Goal: Task Accomplishment & Management: Manage account settings

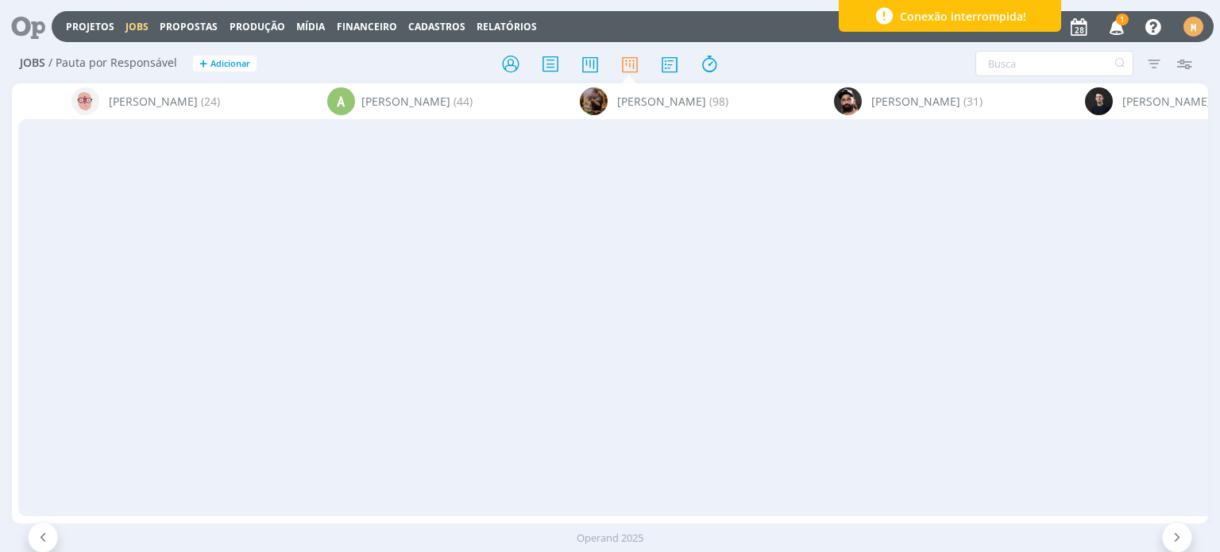
scroll to position [0, 1663]
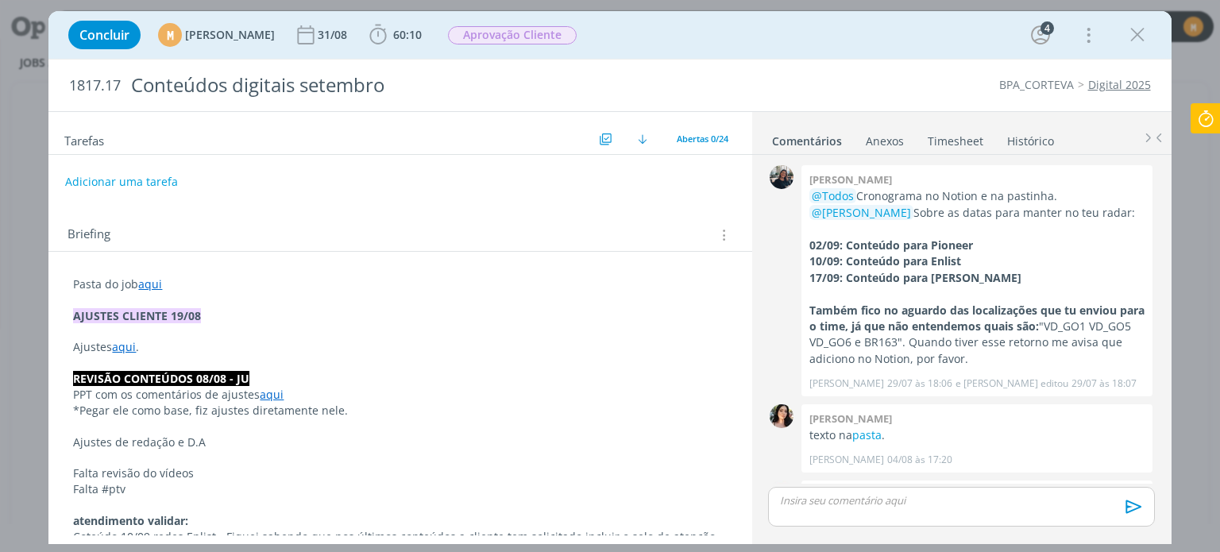
scroll to position [1011, 0]
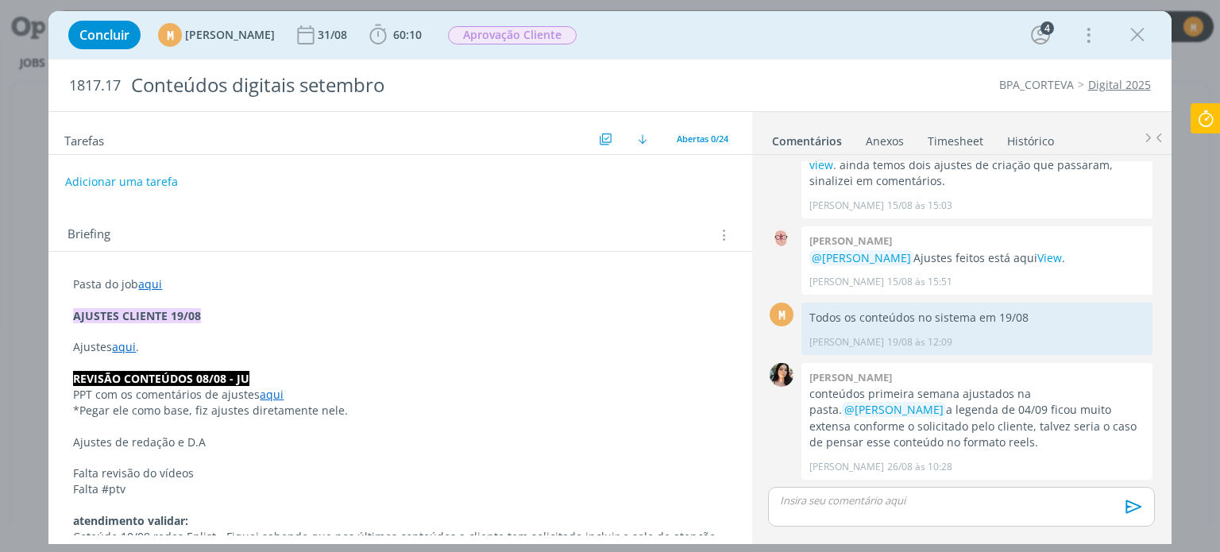
click at [1211, 123] on icon at bounding box center [1206, 118] width 29 height 31
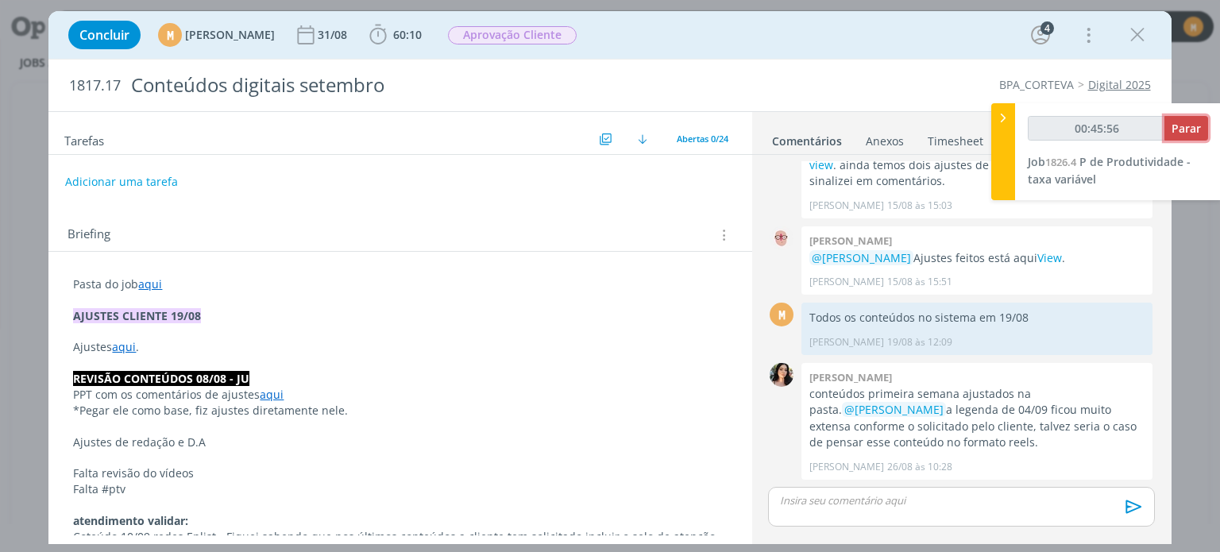
click at [1179, 131] on span "Parar" at bounding box center [1186, 128] width 29 height 15
type input "00:46:00"
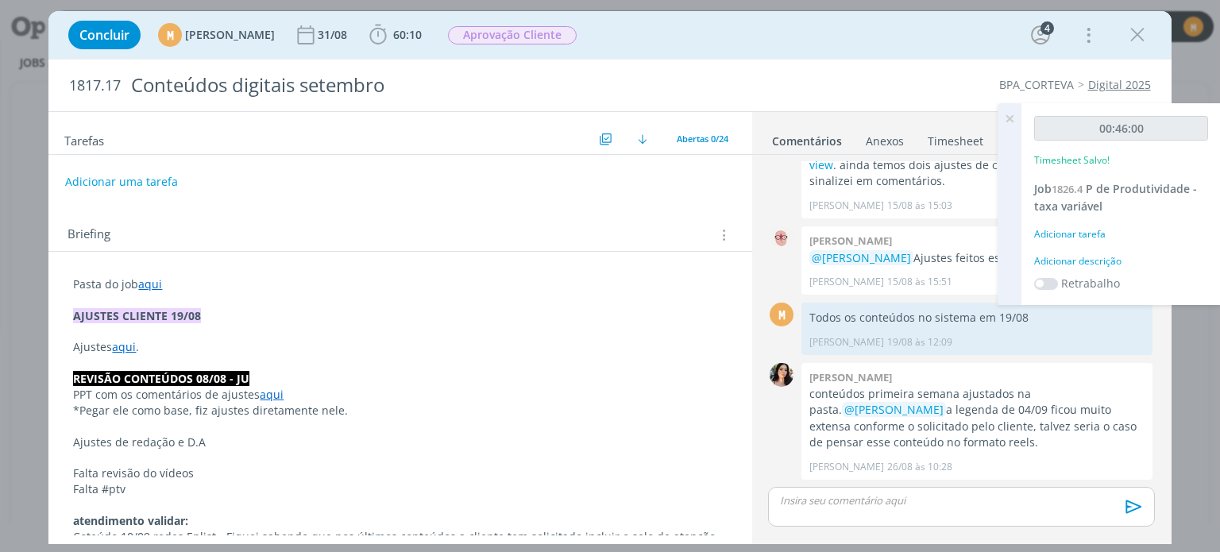
click at [1082, 266] on div "Adicionar descrição" at bounding box center [1121, 261] width 174 height 14
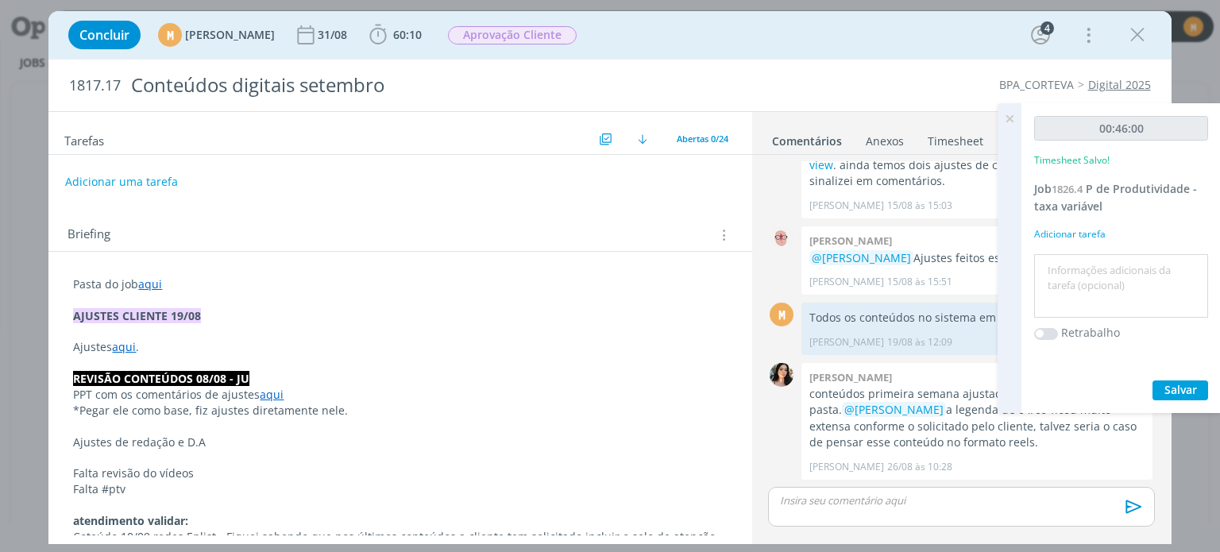
click at [1079, 282] on textarea at bounding box center [1121, 286] width 166 height 56
type textarea "Pontuando ajustes"
click at [1185, 387] on span "Salvar" at bounding box center [1181, 389] width 33 height 15
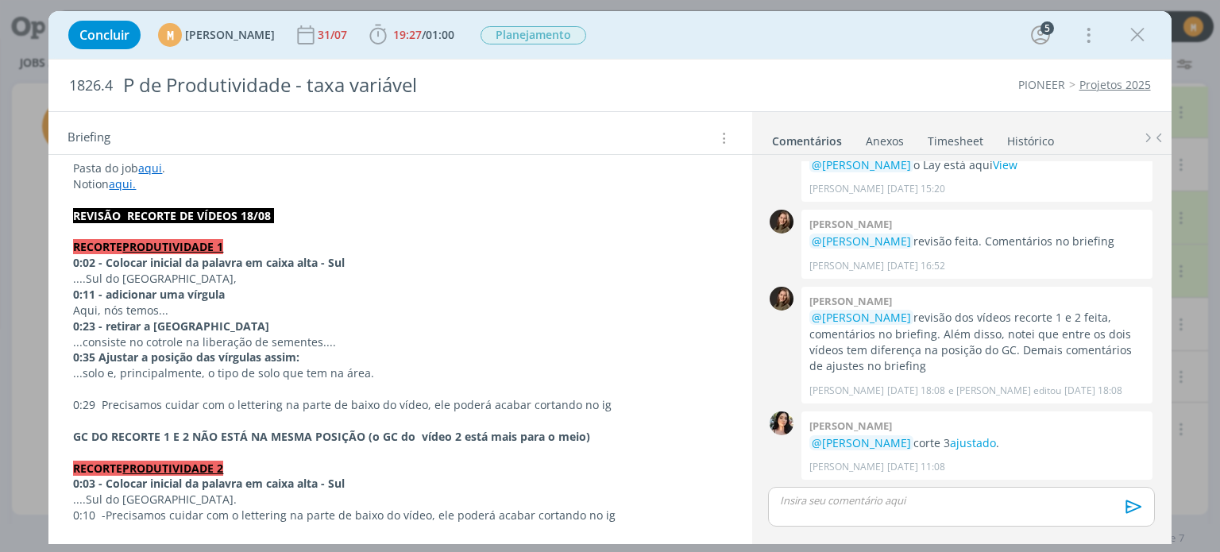
scroll to position [318, 0]
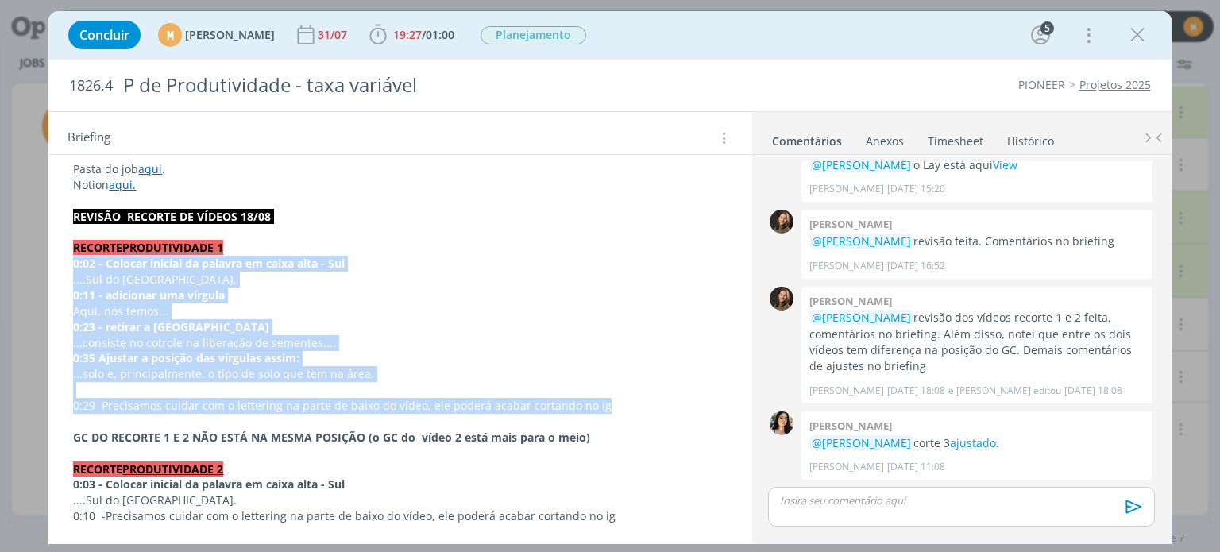
drag, startPoint x: 71, startPoint y: 260, endPoint x: 606, endPoint y: 409, distance: 556.0
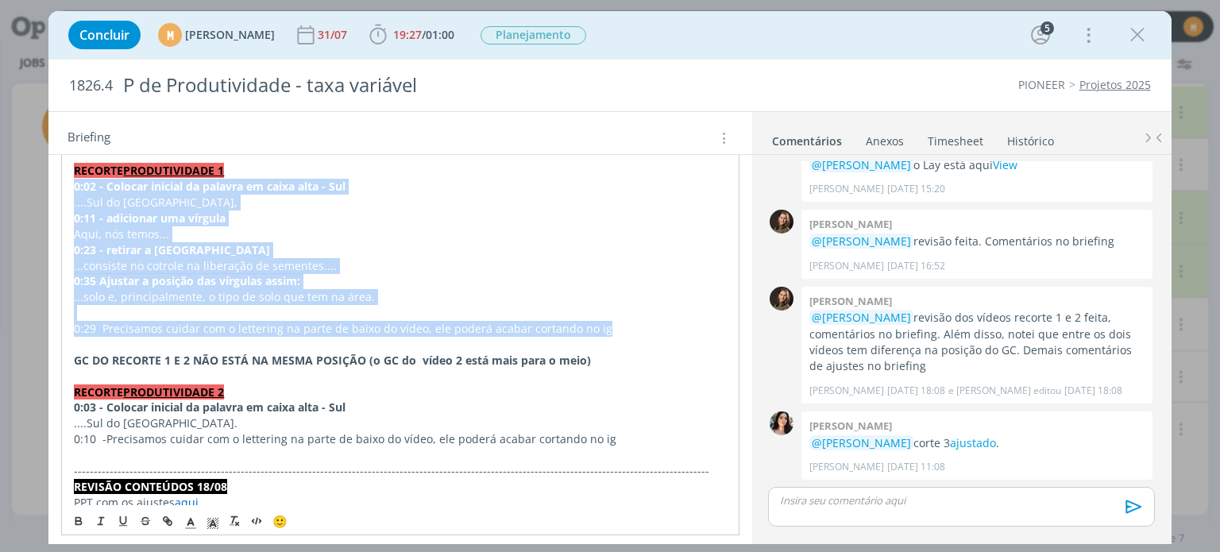
scroll to position [397, 0]
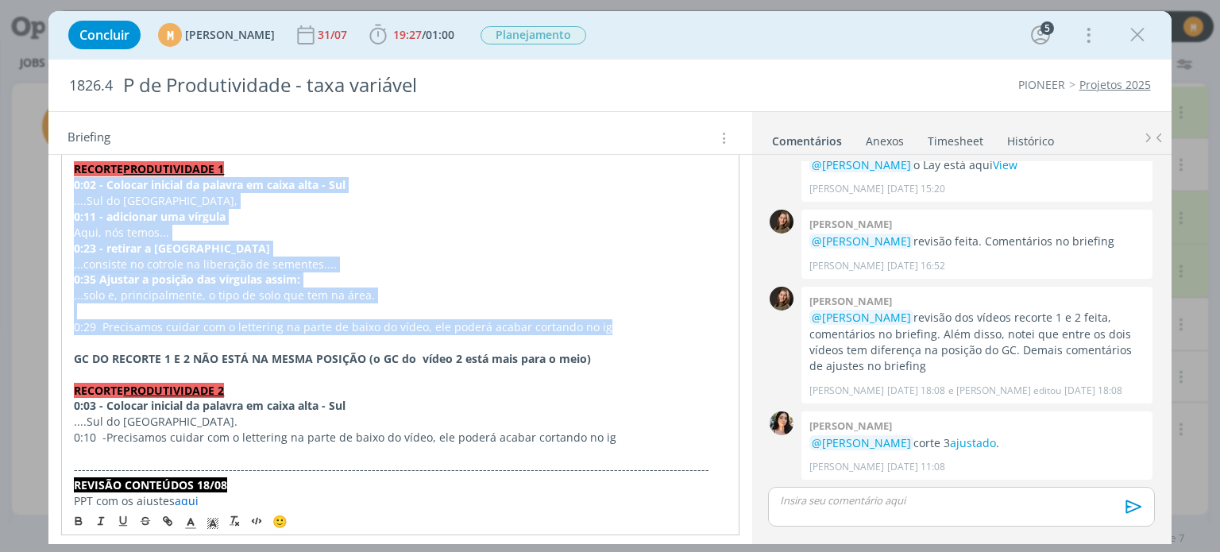
copy div "0:02 - Colocar inicial da palavra em caixa alta - Sul ....Sul do Pará, 0:11 - a…"
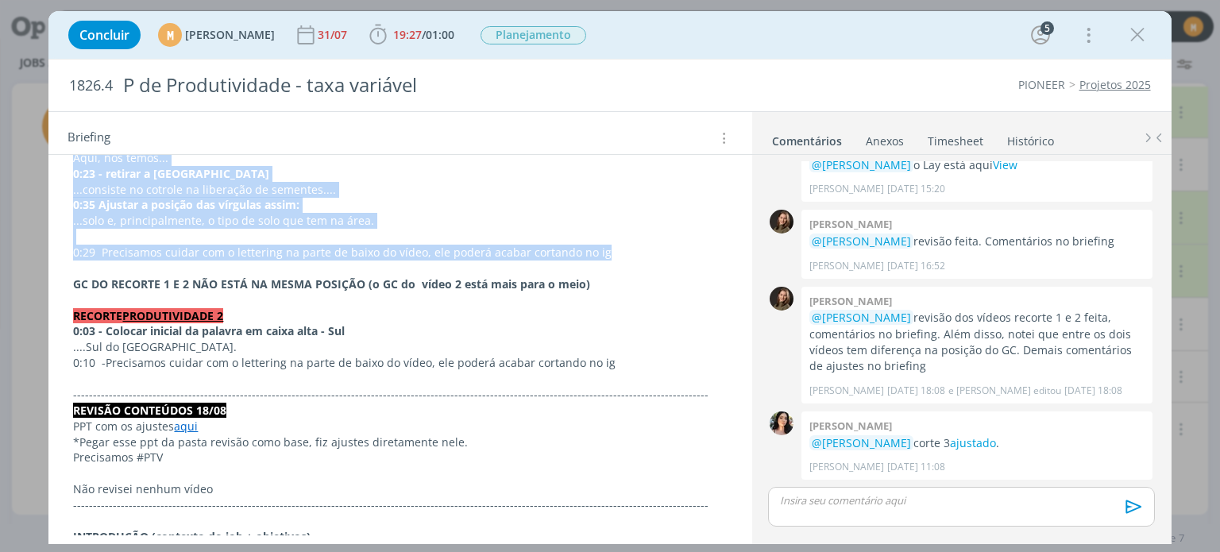
scroll to position [477, 0]
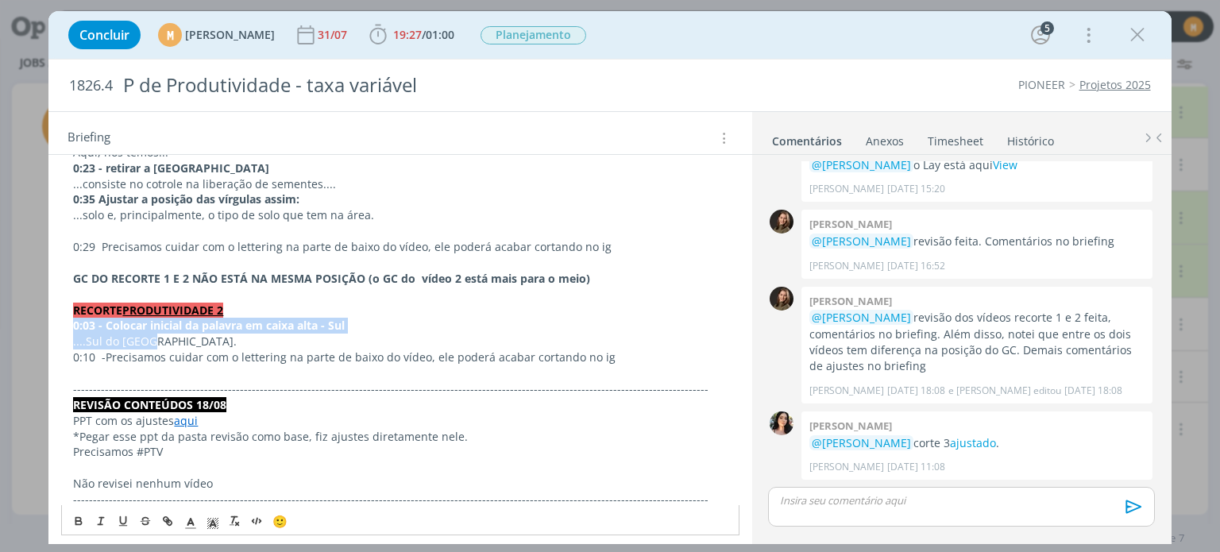
drag, startPoint x: 72, startPoint y: 327, endPoint x: 165, endPoint y: 339, distance: 94.6
click at [165, 339] on div "Pasta do job aqui . Notion aqui. ﻿REVISÃO RECORTE DE VÍDEOS 18/08 RECORTE PRODU…" at bounding box center [400, 437] width 678 height 880
copy div "0:03 - Colocar inicial da palavra em caixa alta - Sul ....Sul do Pará."
click at [996, 447] on link "ajustado" at bounding box center [973, 442] width 46 height 15
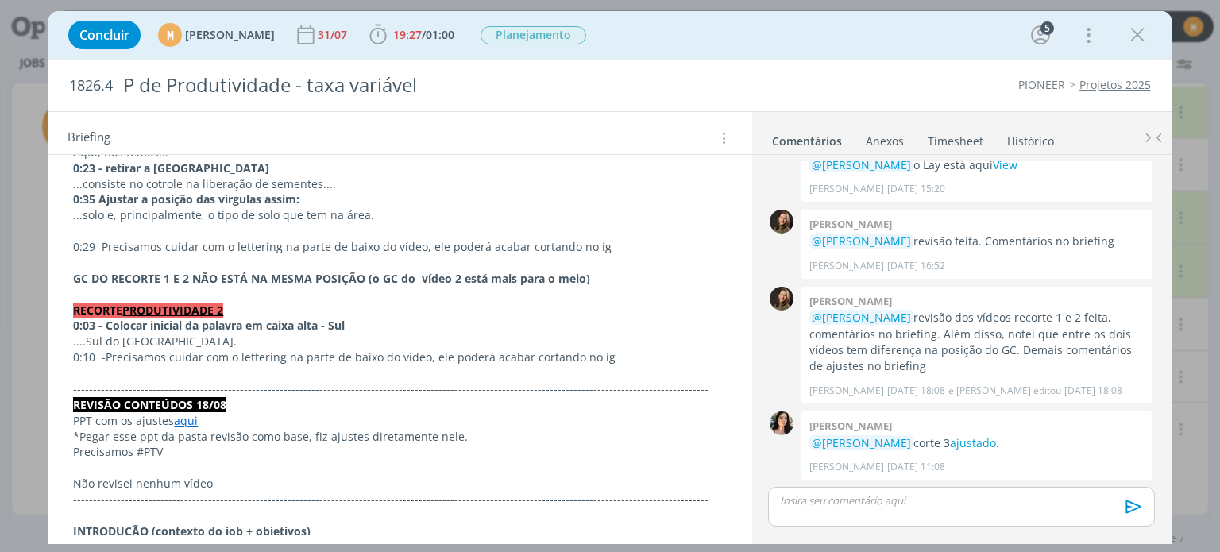
click at [591, 314] on p "RECORTE PRODUTIVIDADE 2" at bounding box center [400, 311] width 654 height 16
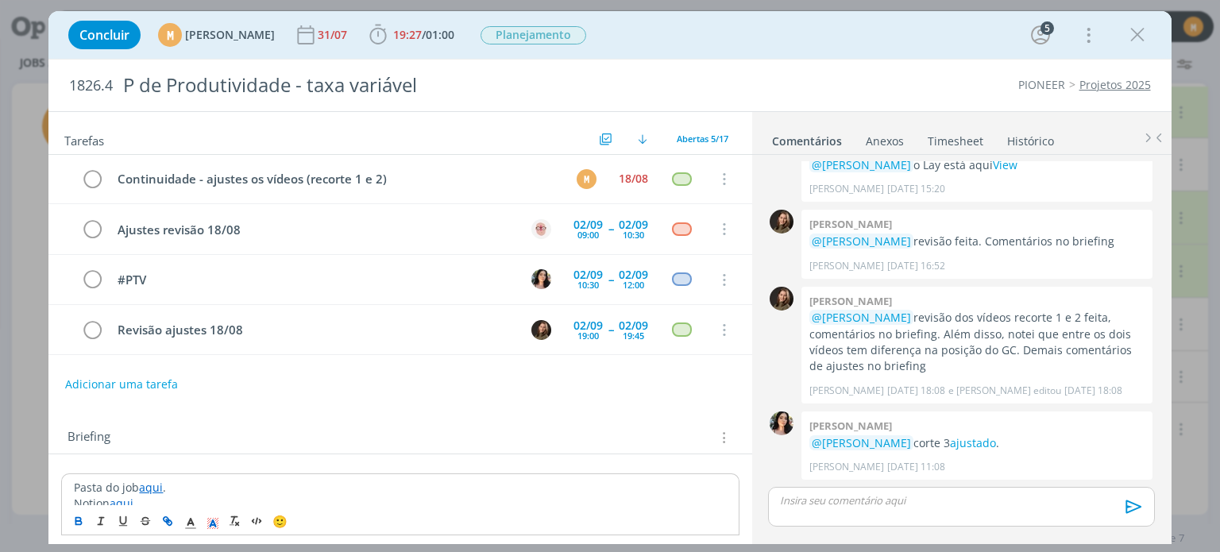
scroll to position [0, 0]
click at [902, 507] on p "dialog" at bounding box center [961, 500] width 361 height 14
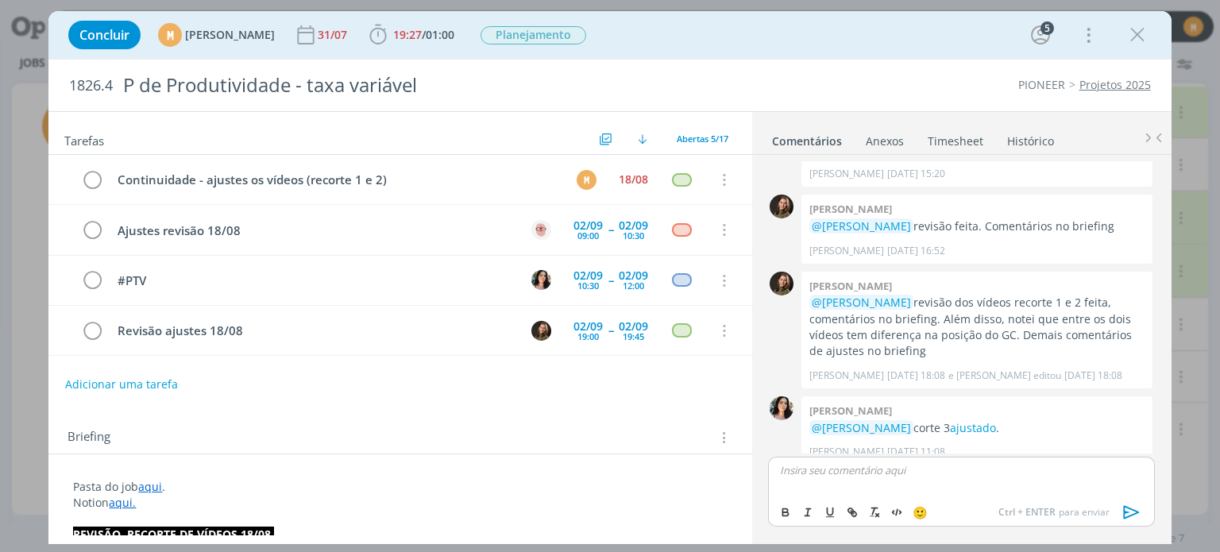
scroll to position [556, 0]
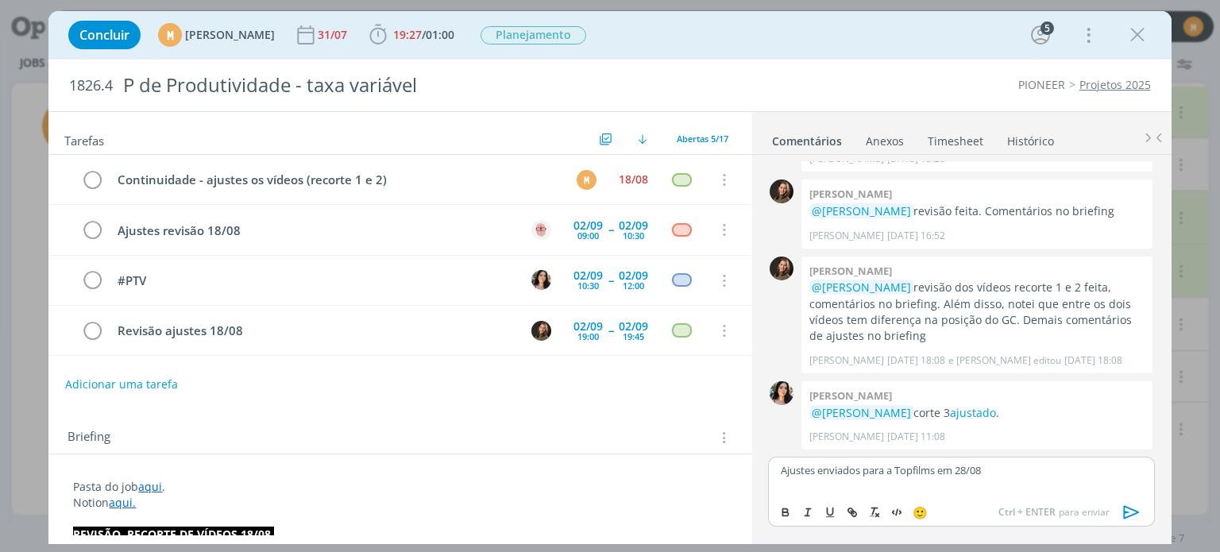
click at [1135, 513] on icon "dialog" at bounding box center [1131, 512] width 16 height 14
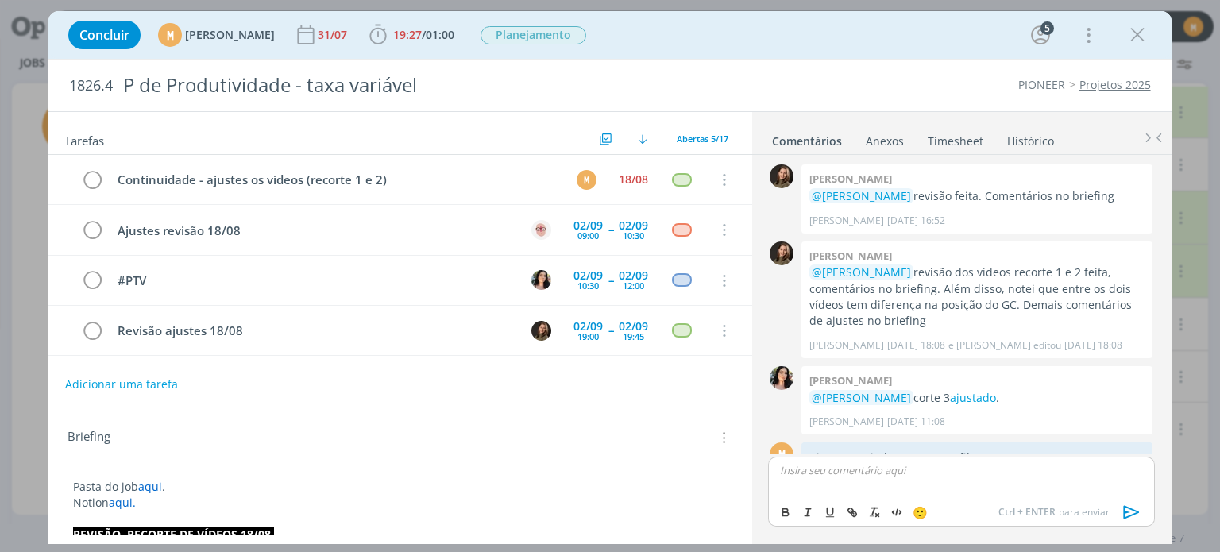
scroll to position [617, 0]
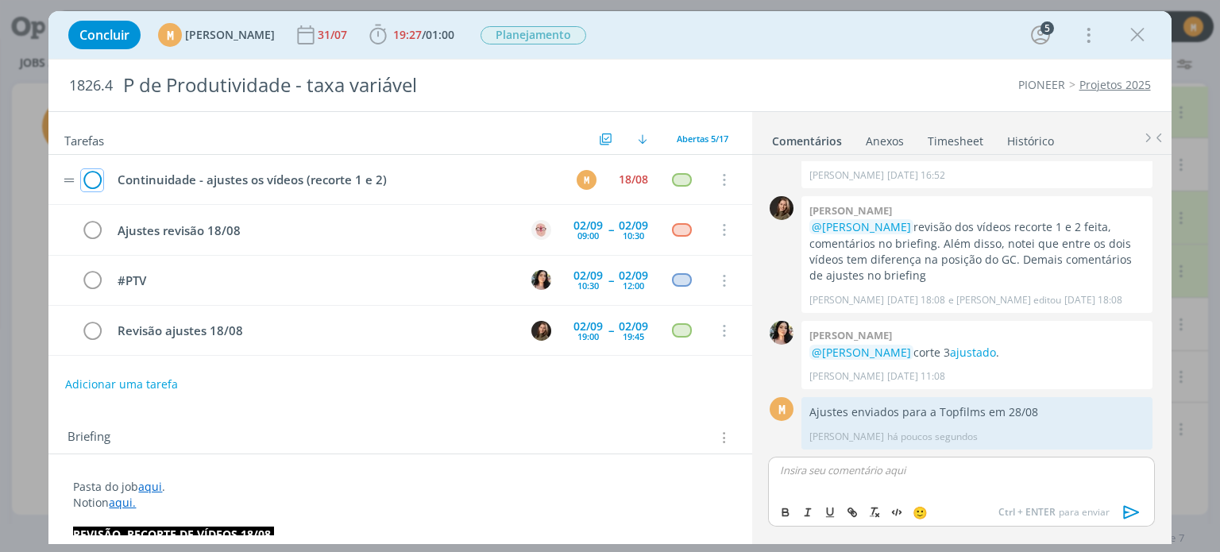
click at [86, 176] on icon "dialog" at bounding box center [92, 180] width 22 height 24
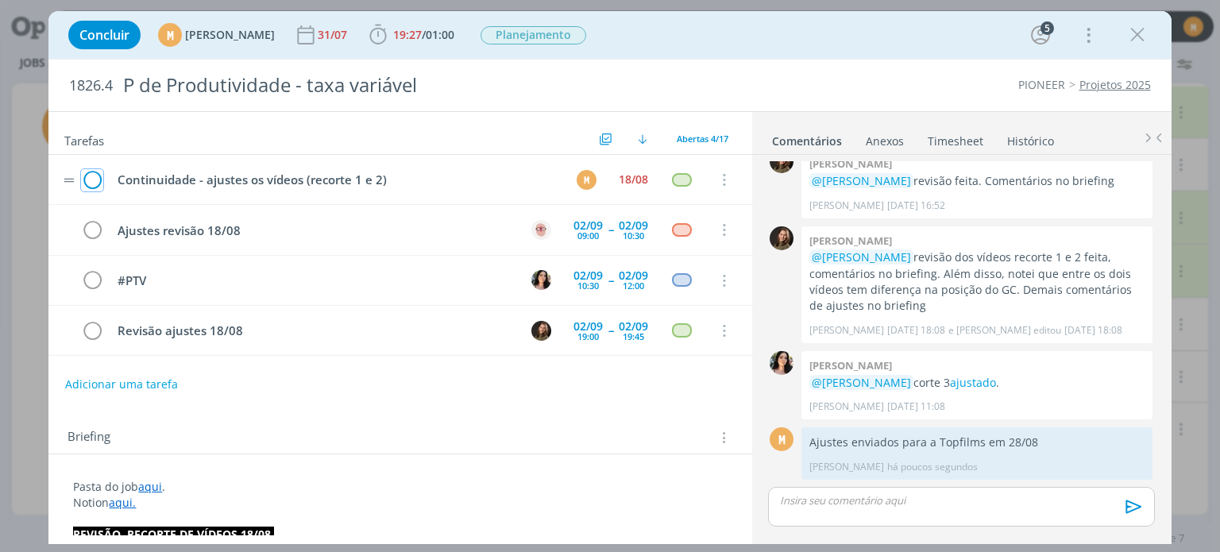
scroll to position [586, 0]
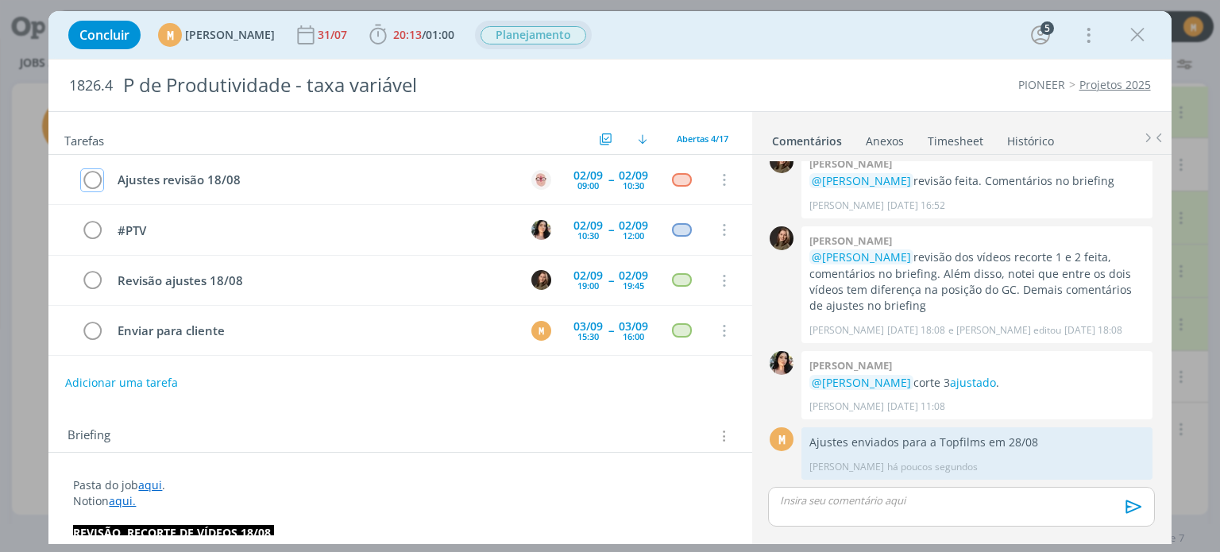
click at [567, 39] on span "Planejamento" at bounding box center [534, 35] width 106 height 18
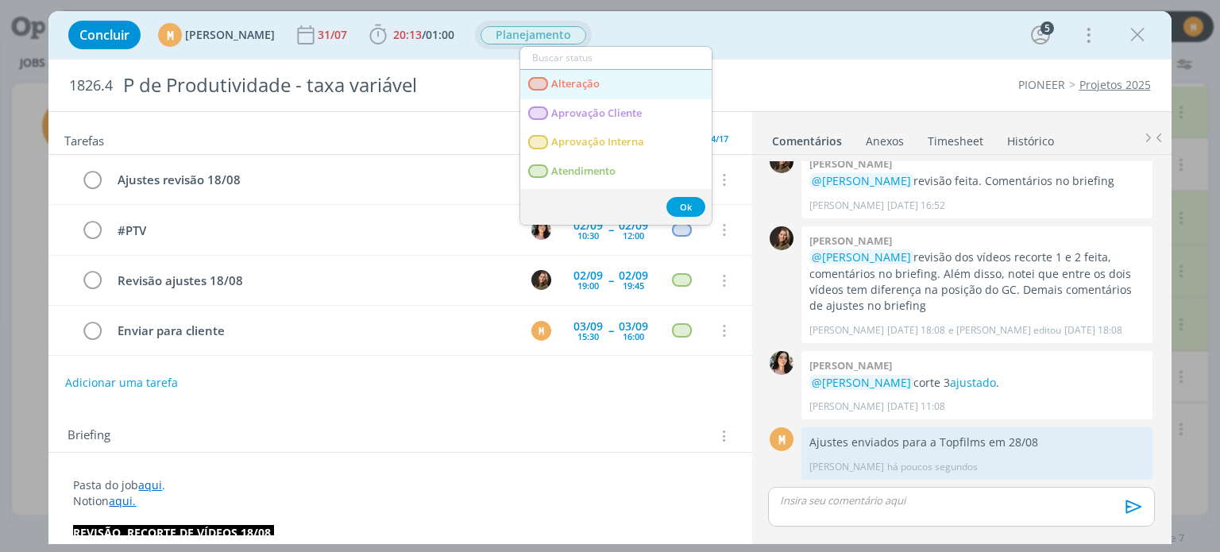
click at [587, 78] on span "Alteração" at bounding box center [576, 84] width 48 height 13
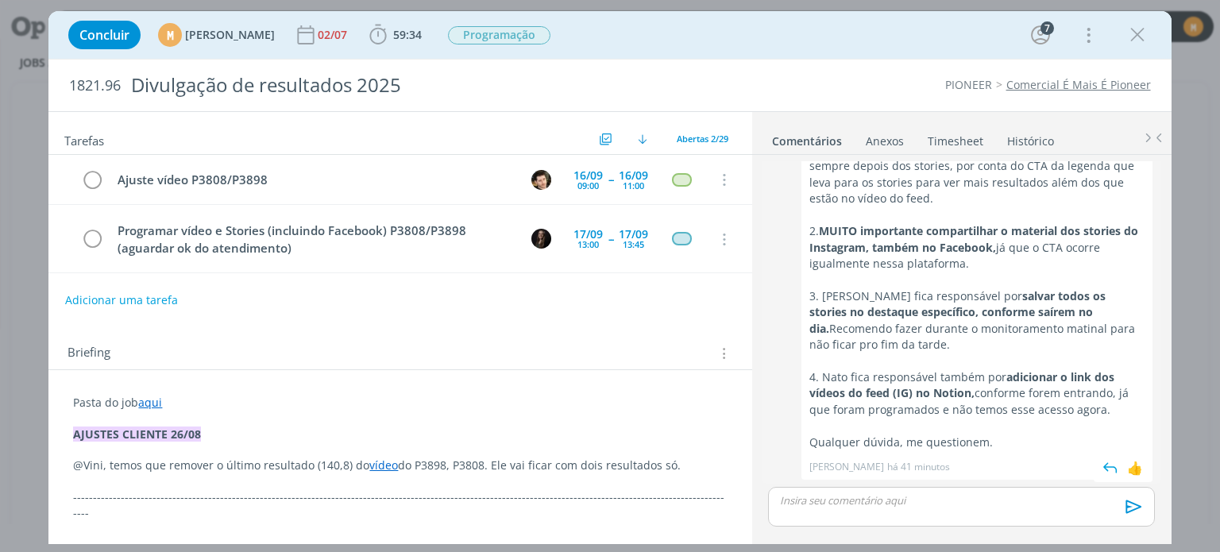
scroll to position [2110, 0]
click at [140, 300] on button "Adicionar uma tarefa" at bounding box center [120, 299] width 113 height 27
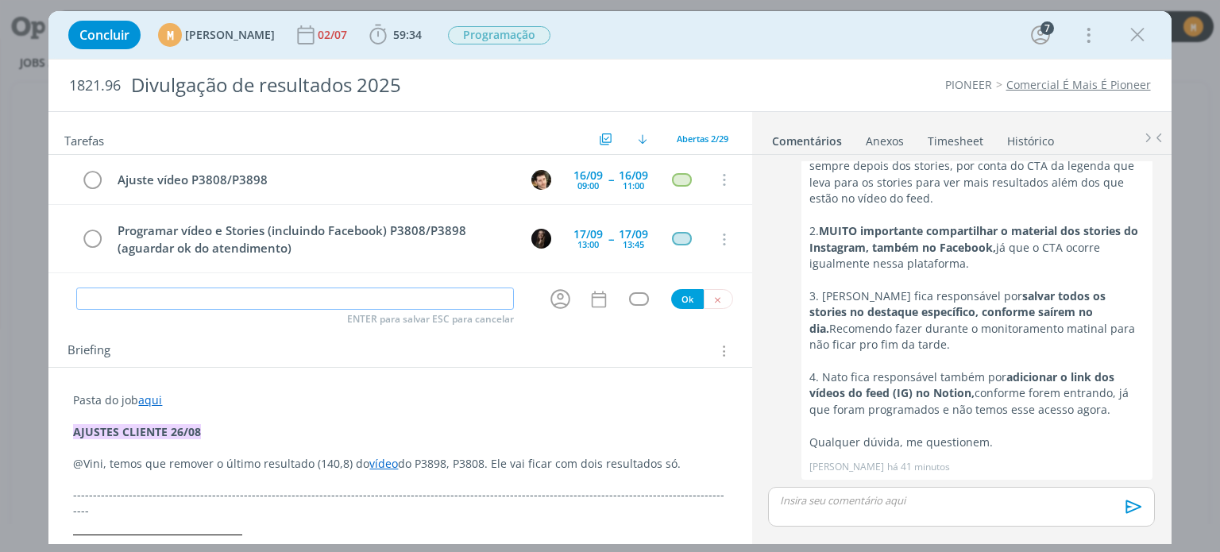
type input "L"
click at [556, 300] on icon "dialog" at bounding box center [560, 299] width 25 height 25
type input "Linkar vídeo para Nati"
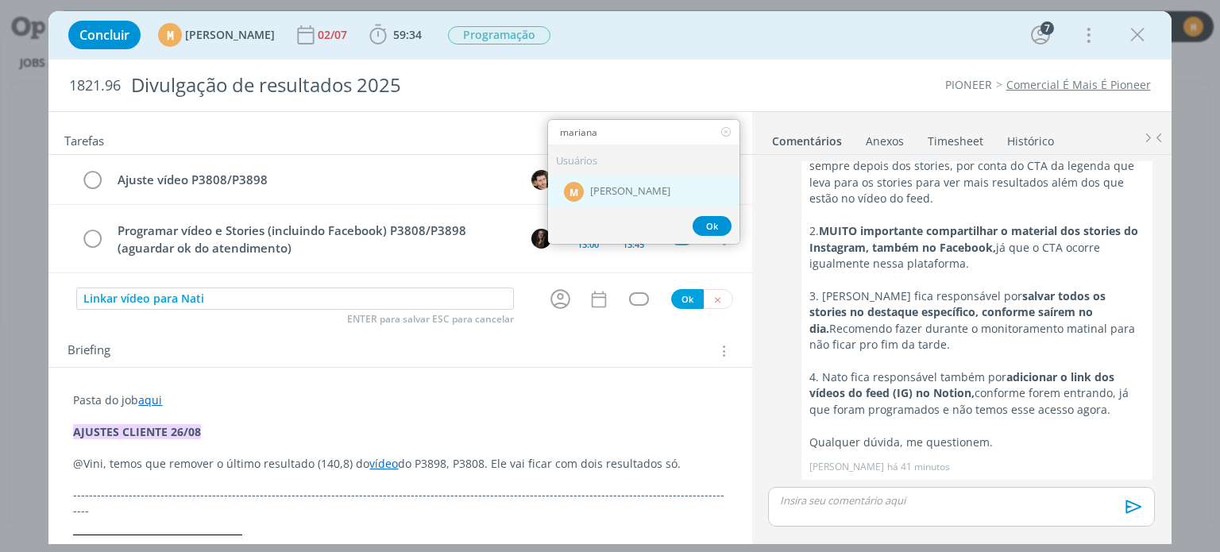
type input "mariana"
click at [605, 196] on div "M Mariana Kochenborger" at bounding box center [643, 192] width 191 height 33
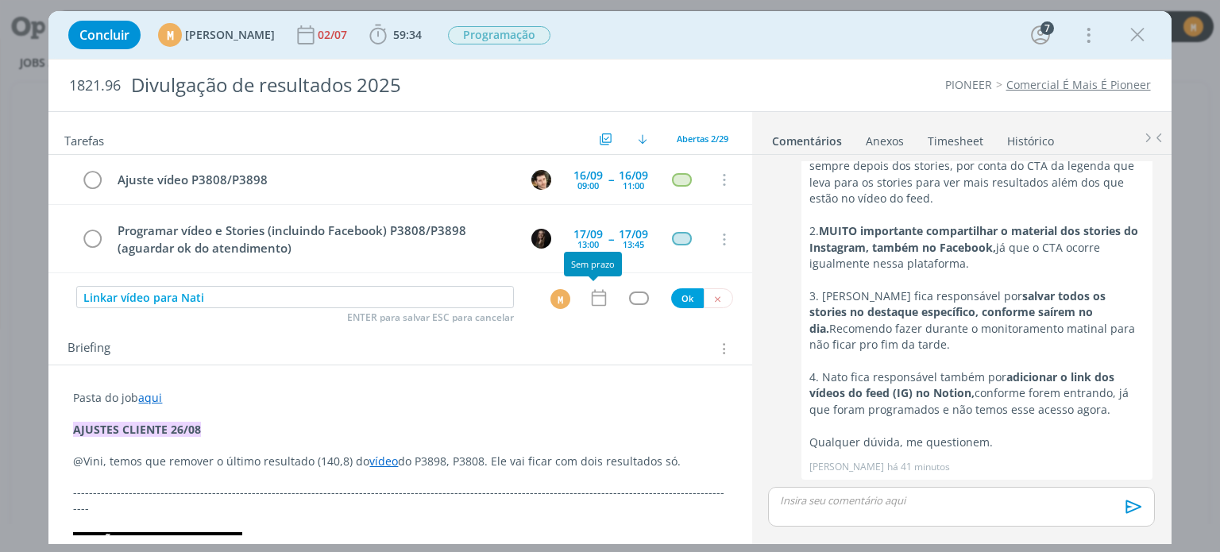
click at [594, 296] on icon "dialog" at bounding box center [599, 298] width 21 height 21
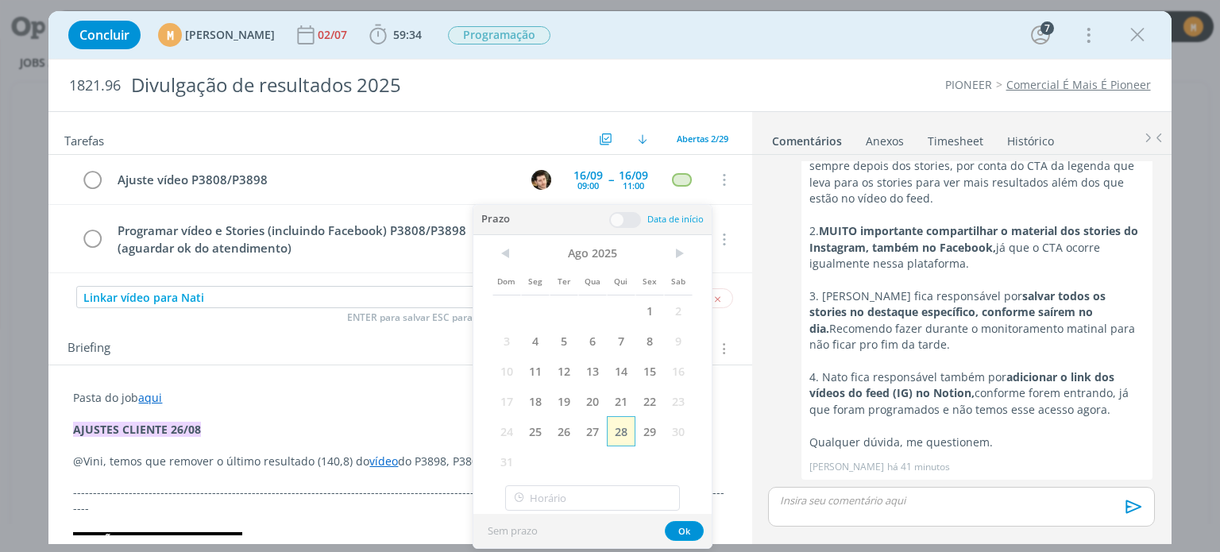
click at [621, 429] on span "28" at bounding box center [621, 431] width 29 height 30
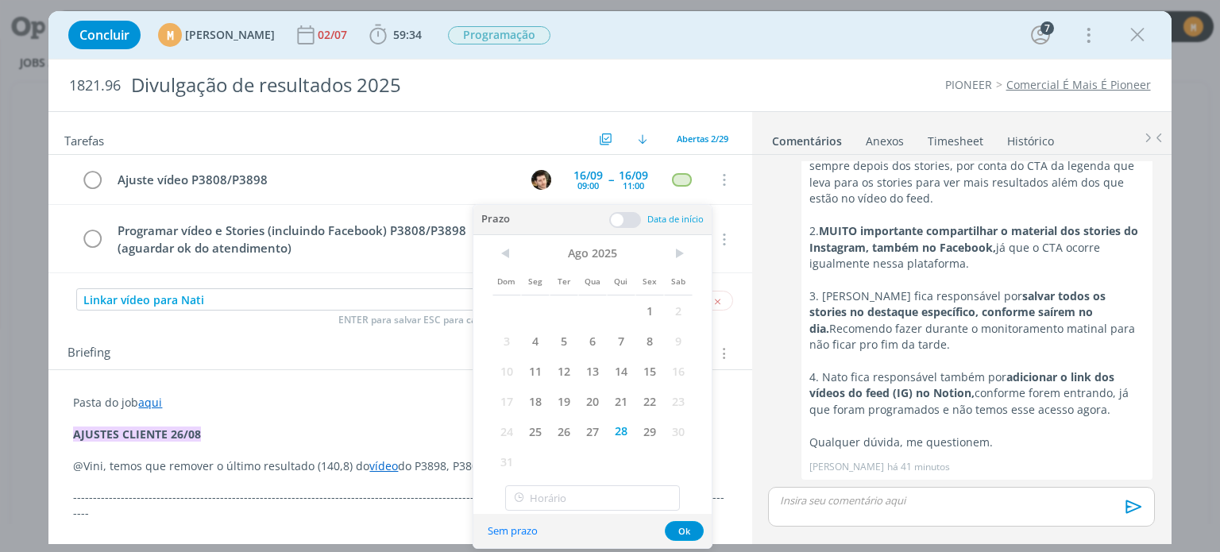
click at [612, 222] on span at bounding box center [625, 220] width 32 height 16
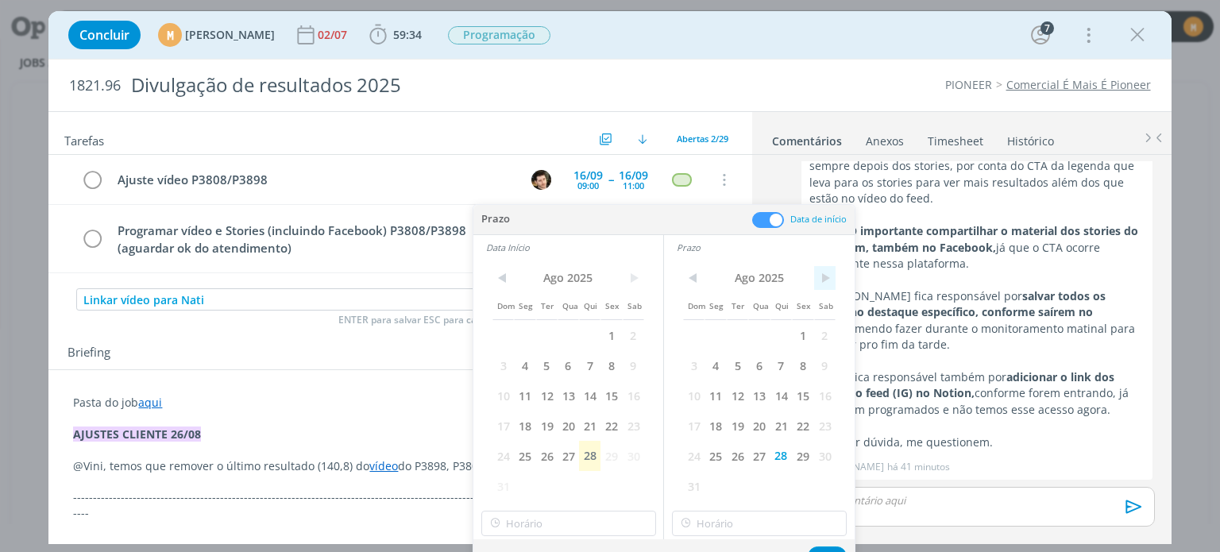
click at [823, 287] on span ">" at bounding box center [824, 278] width 21 height 24
click at [744, 390] on span "16" at bounding box center [737, 396] width 21 height 30
click at [636, 267] on span ">" at bounding box center [633, 278] width 21 height 24
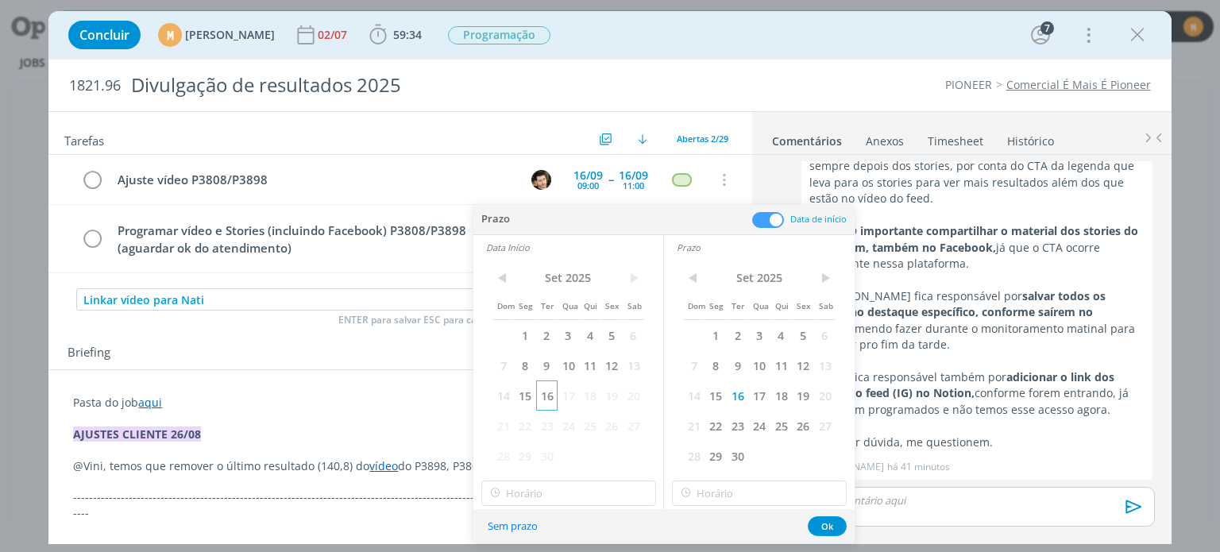
click at [554, 386] on span "16" at bounding box center [546, 396] width 21 height 30
click at [815, 517] on button "Ok" at bounding box center [827, 526] width 39 height 20
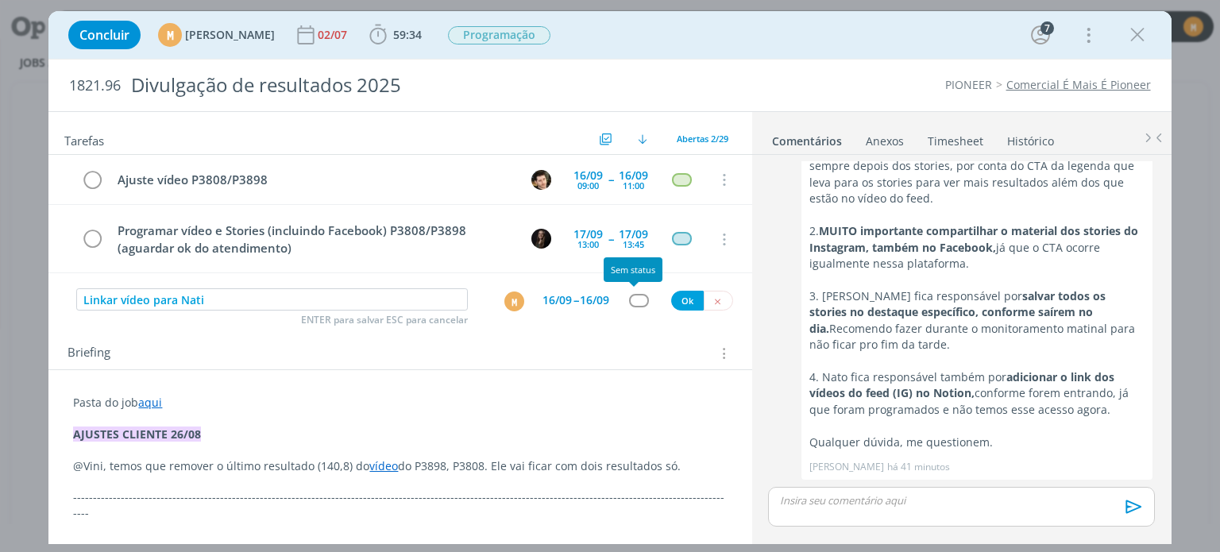
click at [632, 297] on div "dialog" at bounding box center [639, 301] width 20 height 14
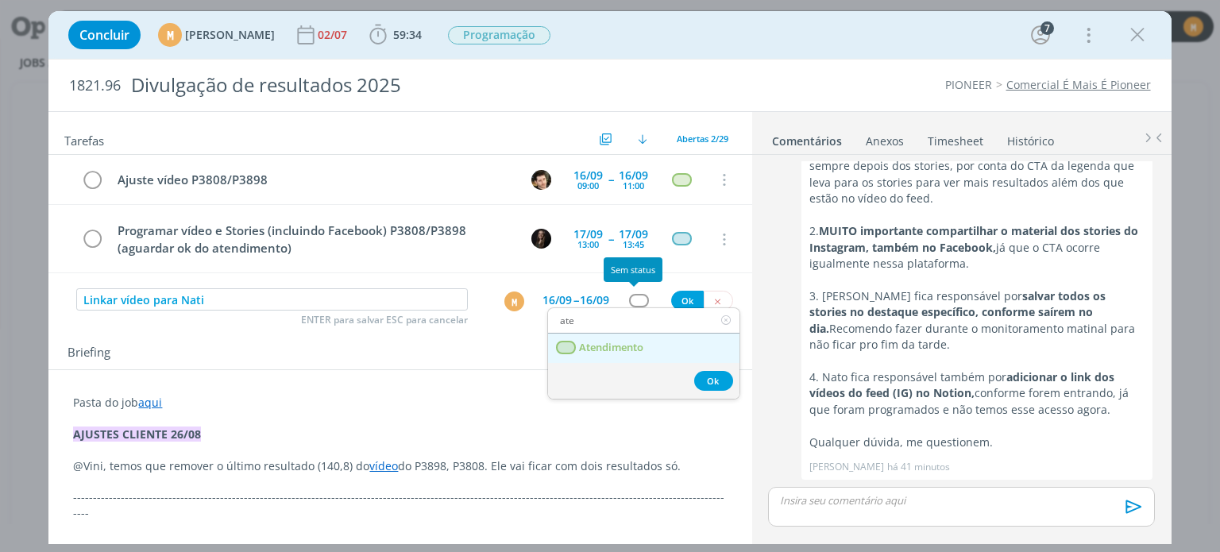
type input "ate"
click at [633, 349] on span "Atendimento" at bounding box center [612, 348] width 64 height 13
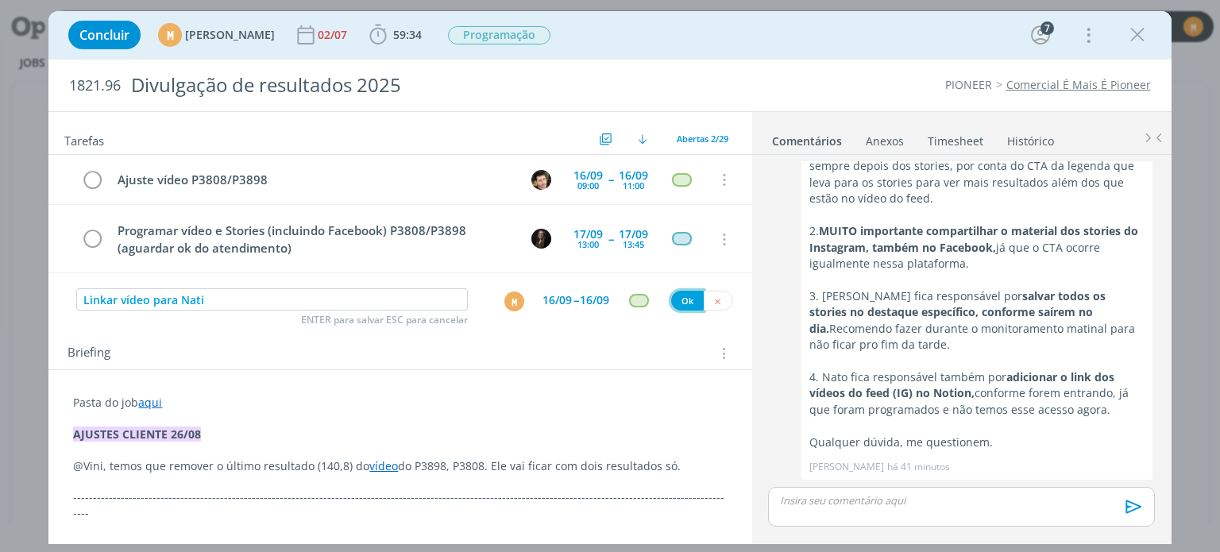
click at [675, 306] on button "Ok" at bounding box center [687, 301] width 33 height 20
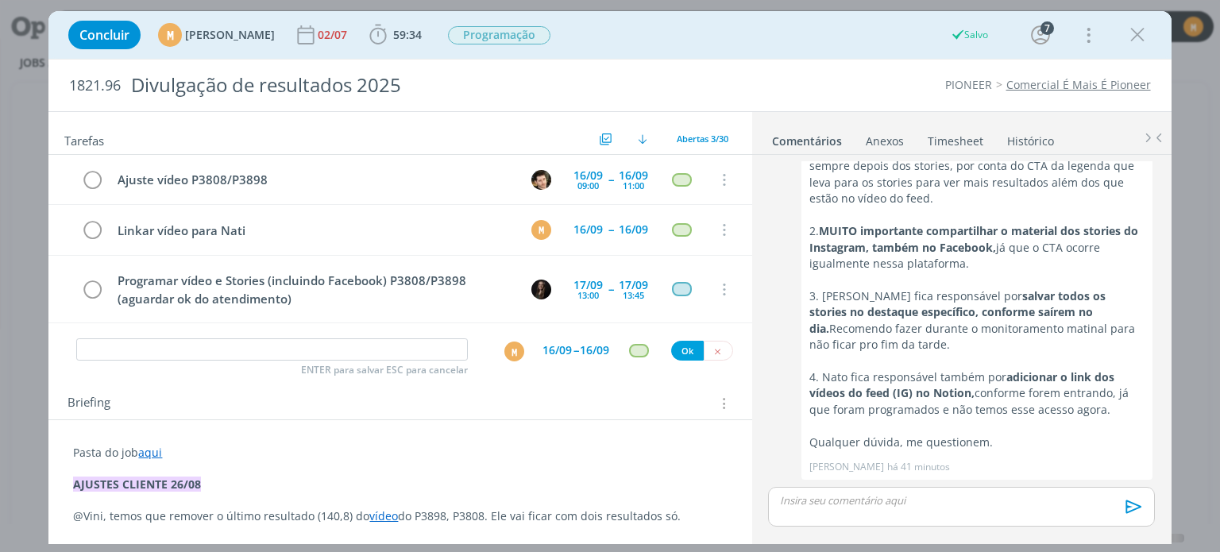
click at [709, 360] on div "ENTER para salvar ESC para cancelar M 16/09 -- 16/09 Ok" at bounding box center [399, 350] width 703 height 29
click at [717, 347] on button "dialog" at bounding box center [718, 351] width 29 height 20
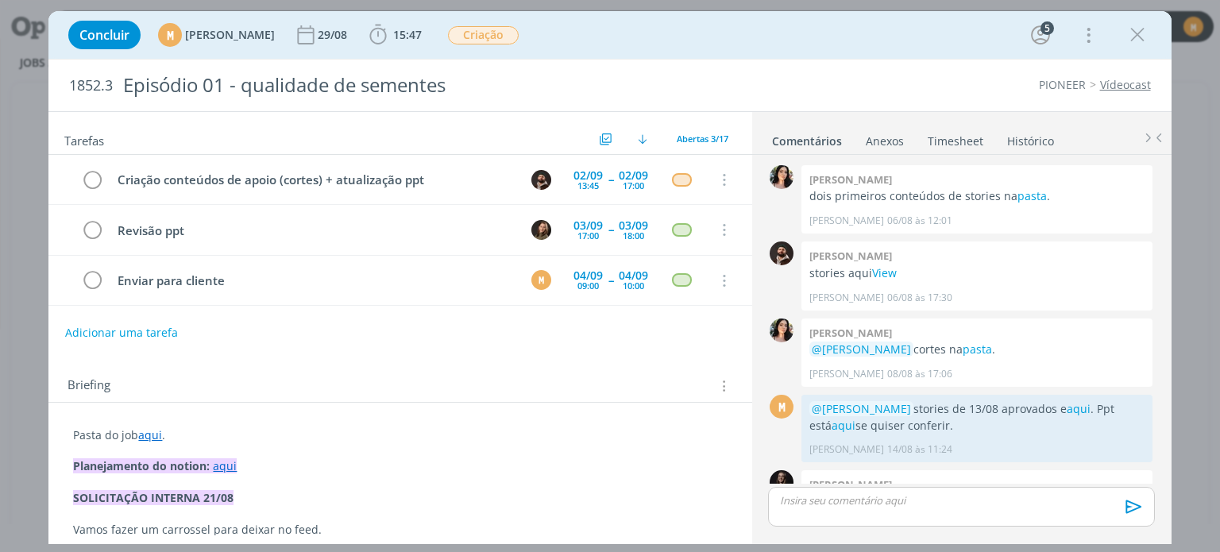
scroll to position [821, 0]
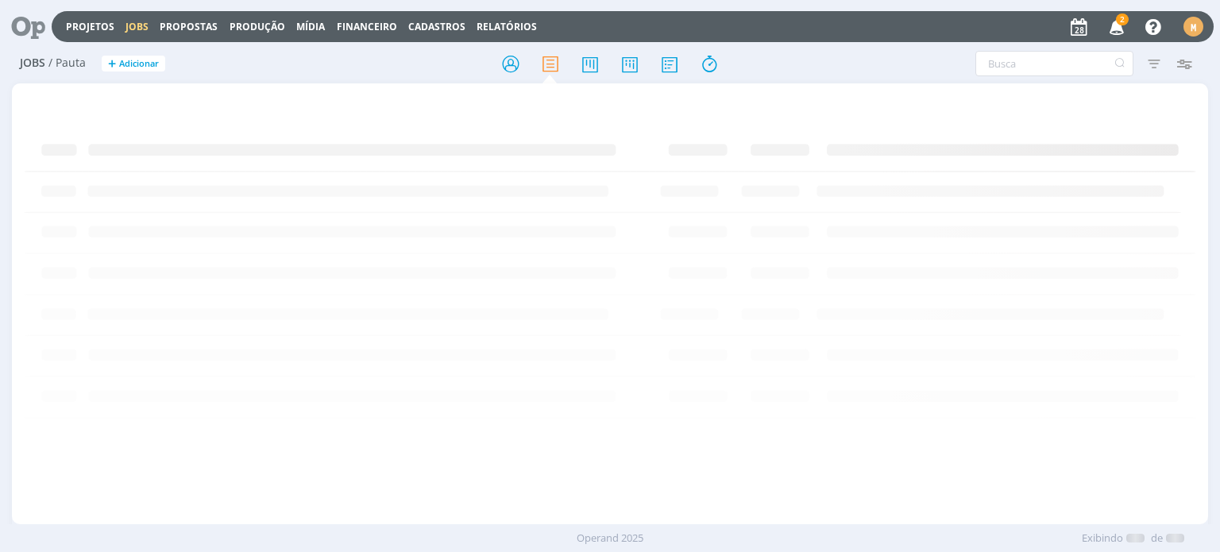
click at [25, 24] on icon at bounding box center [22, 26] width 33 height 31
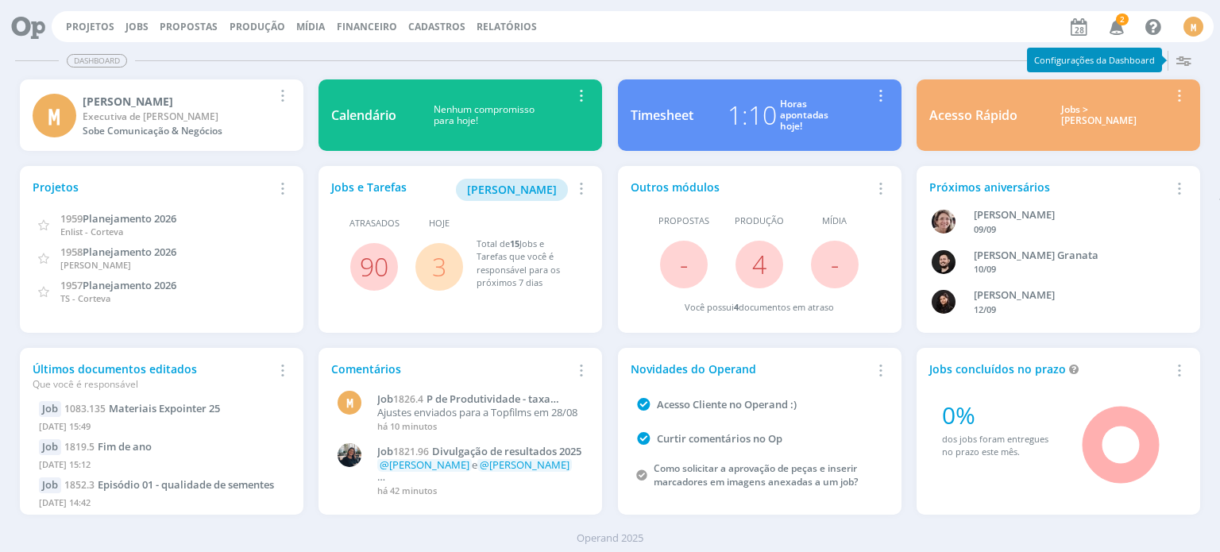
click at [438, 273] on link "3" at bounding box center [439, 266] width 14 height 34
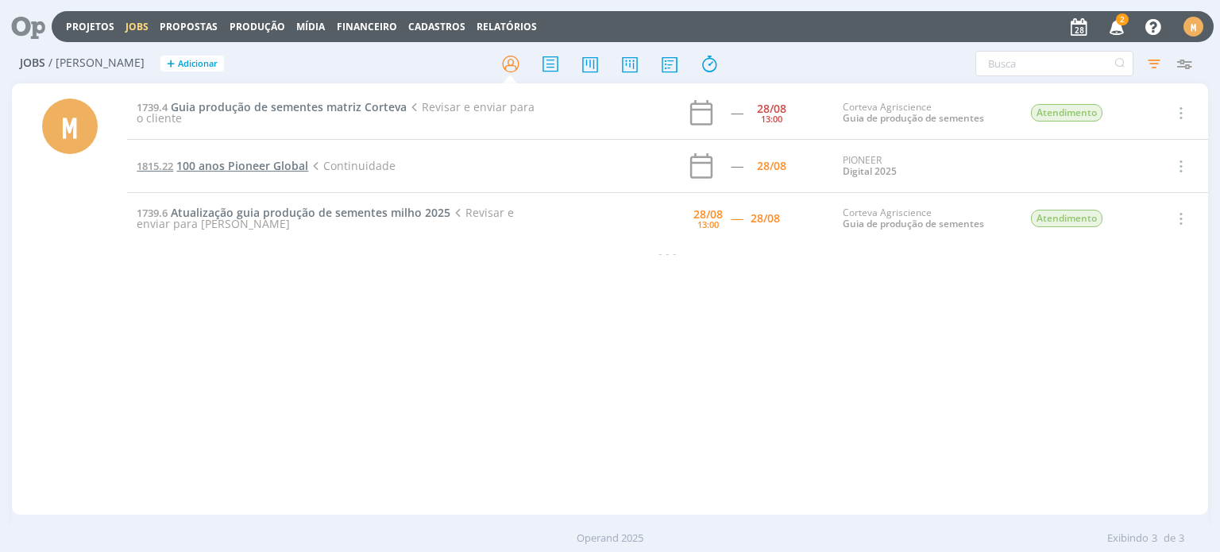
click at [261, 169] on span "100 anos Pioneer Global" at bounding box center [242, 165] width 132 height 15
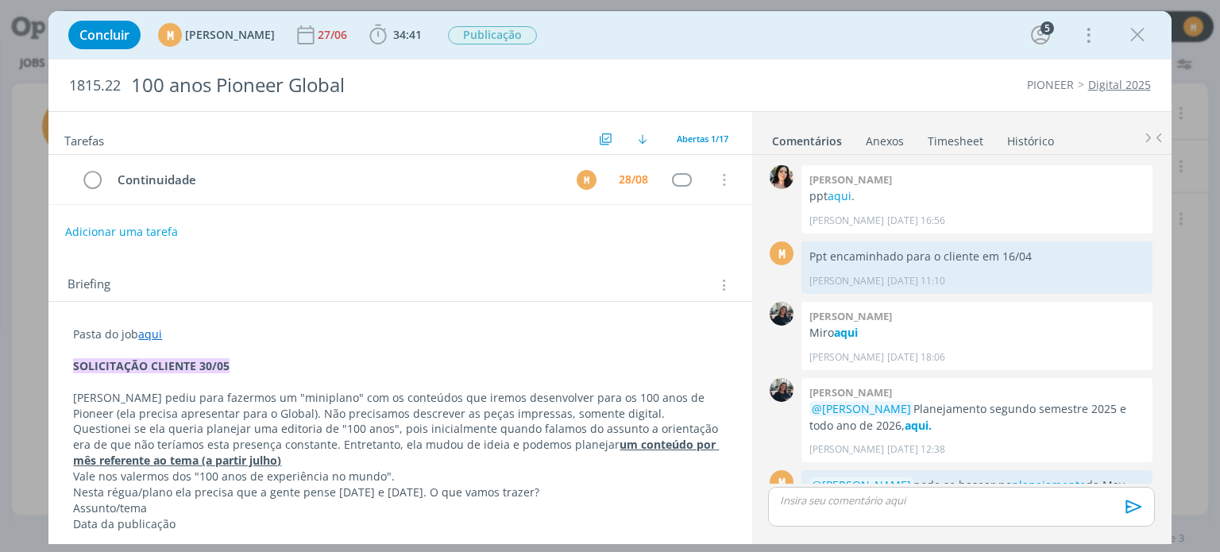
scroll to position [858, 0]
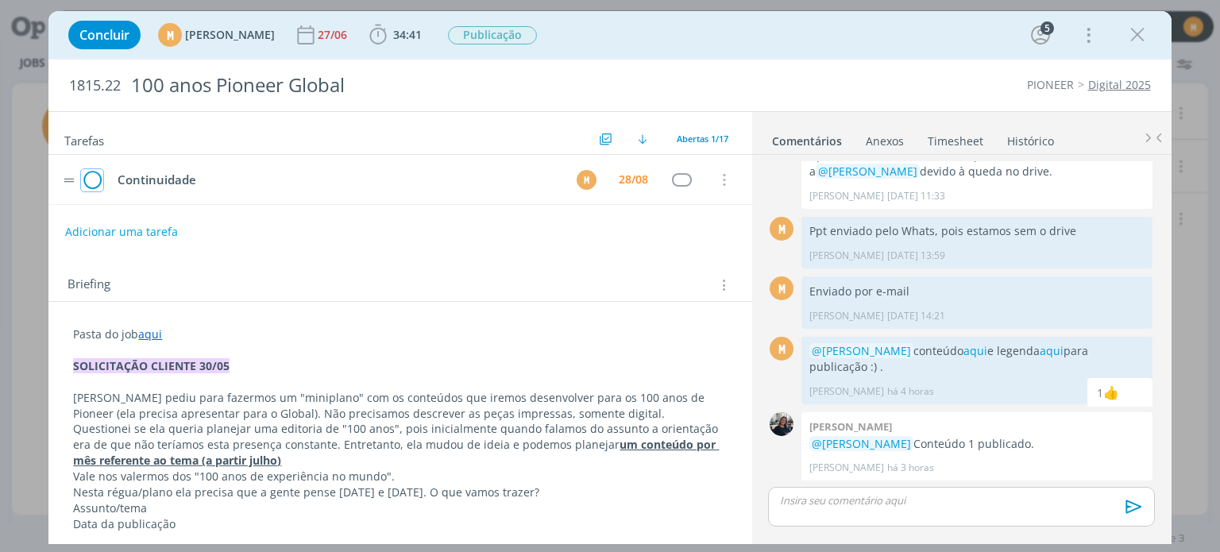
click at [94, 184] on icon "dialog" at bounding box center [92, 180] width 22 height 24
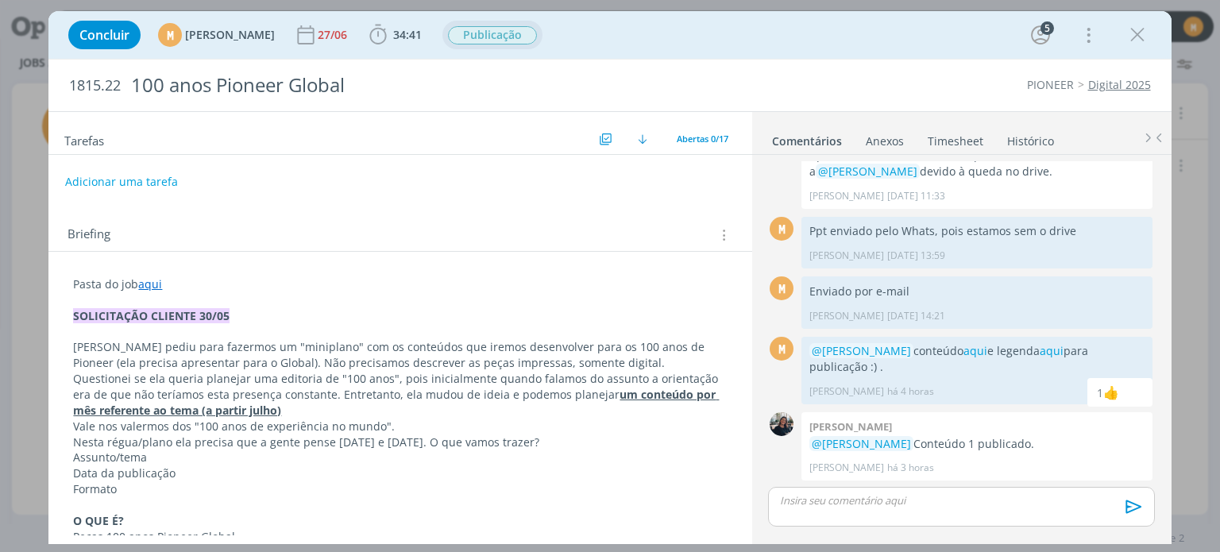
click at [518, 39] on span "Publicação" at bounding box center [492, 35] width 89 height 18
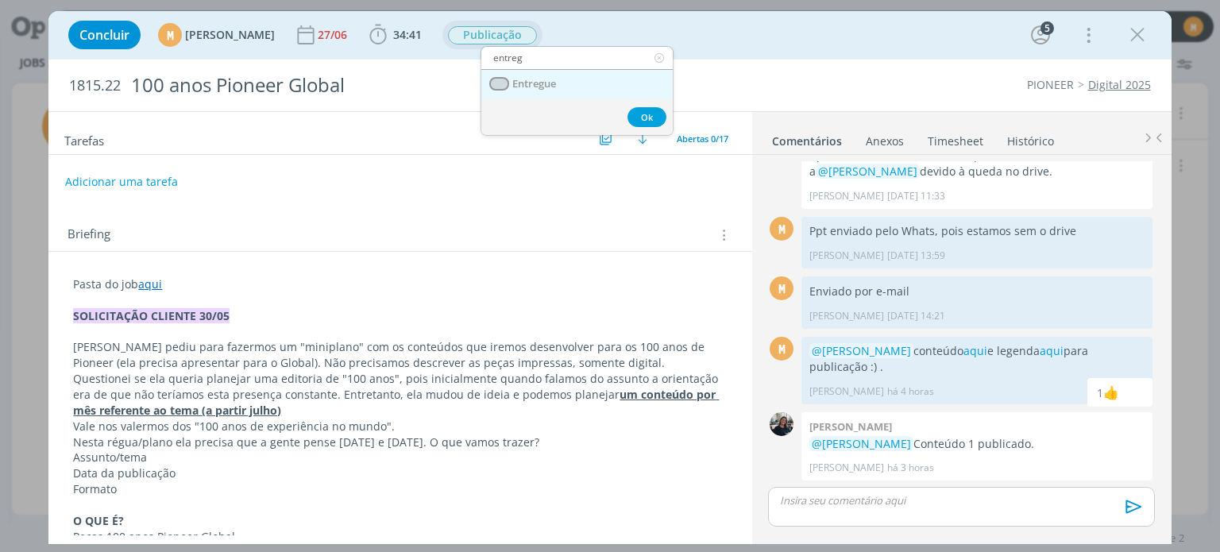
type input "entreg"
click at [539, 79] on span "Entregue" at bounding box center [535, 84] width 44 height 13
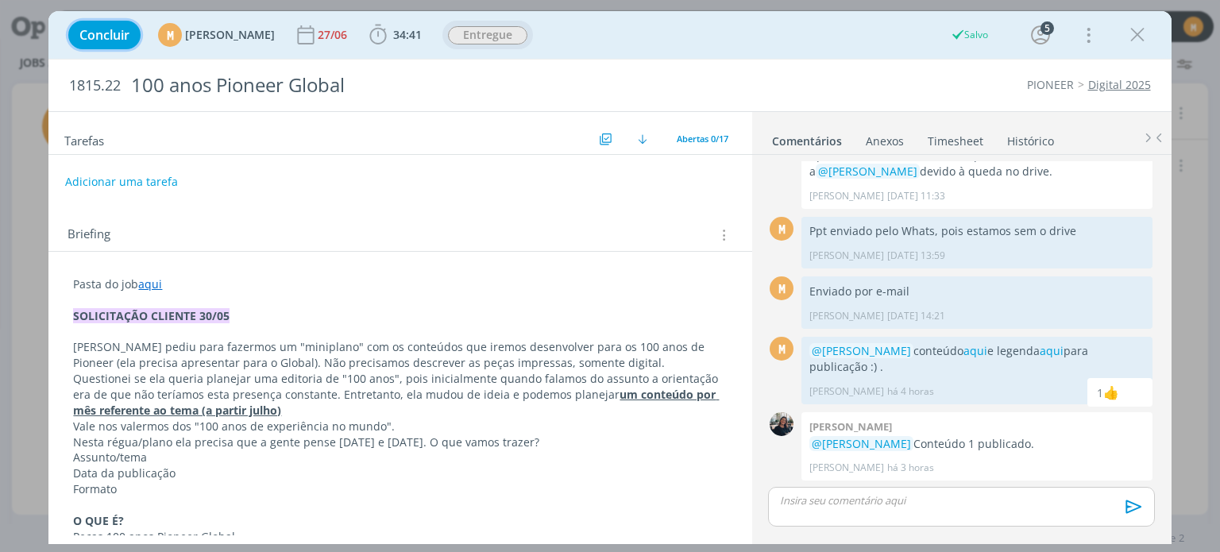
click at [86, 34] on span "Concluir" at bounding box center [104, 35] width 50 height 13
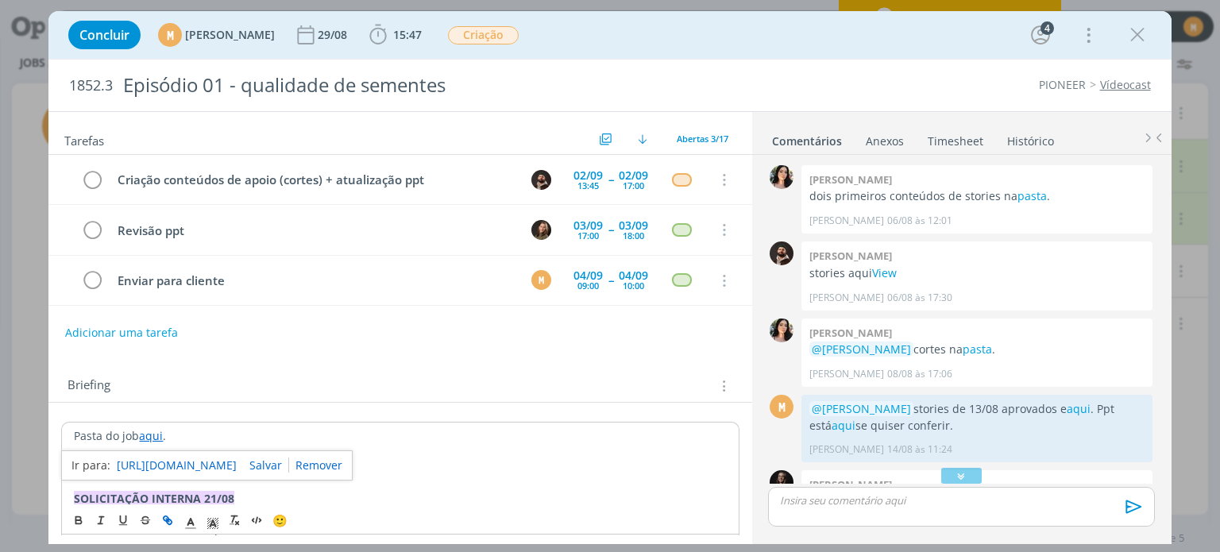
scroll to position [503, 0]
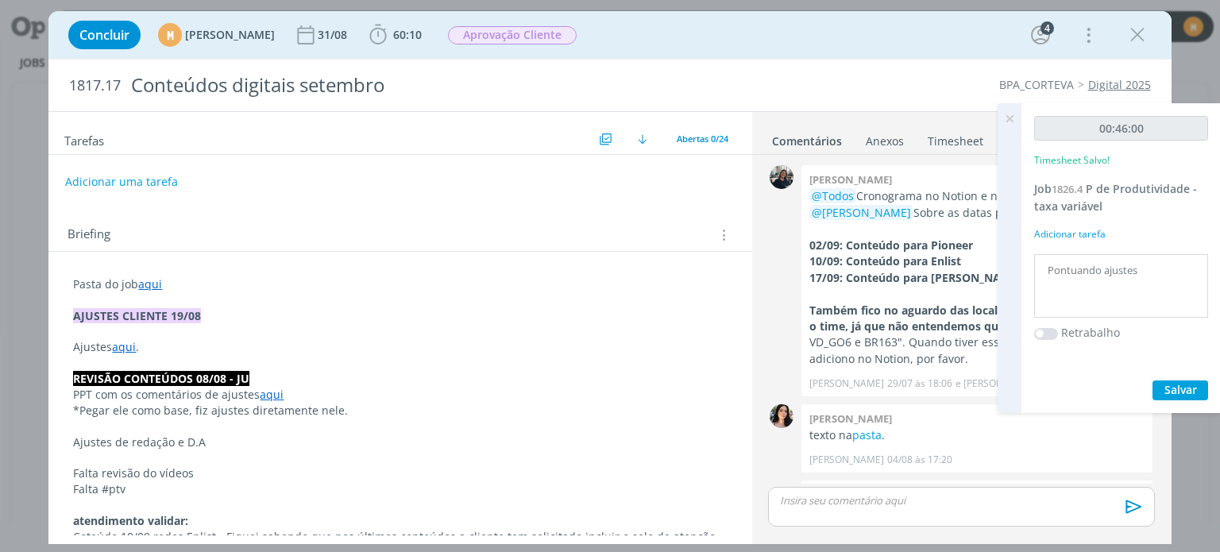
scroll to position [1011, 0]
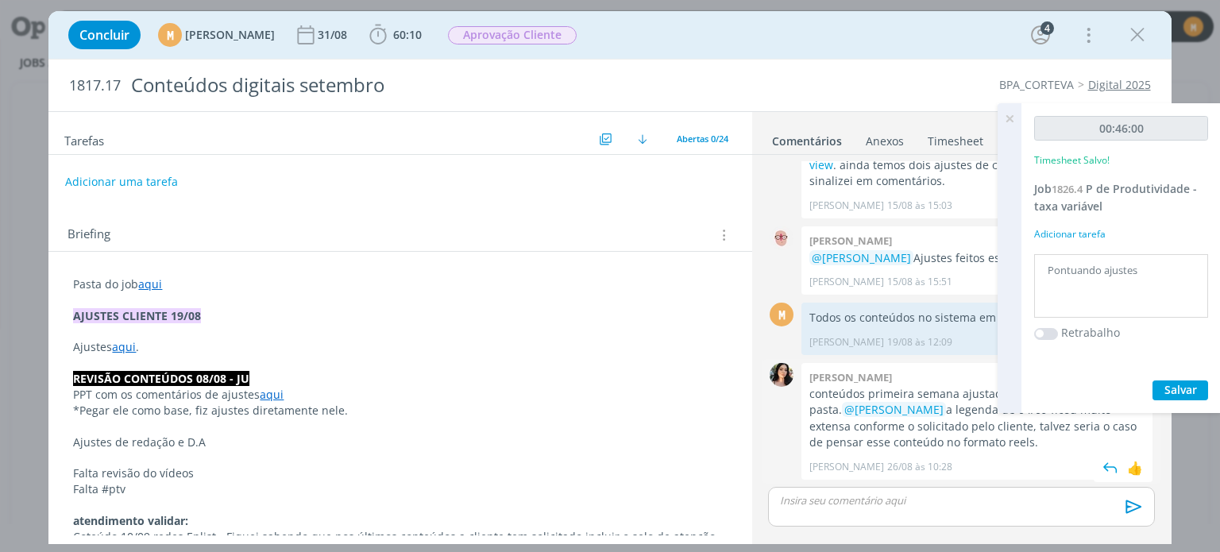
click at [926, 400] on p "conteúdos primeira semana ajustados na pasta. @[PERSON_NAME] a legenda de 04/09…" at bounding box center [977, 418] width 335 height 65
click at [1009, 122] on icon at bounding box center [1010, 118] width 29 height 31
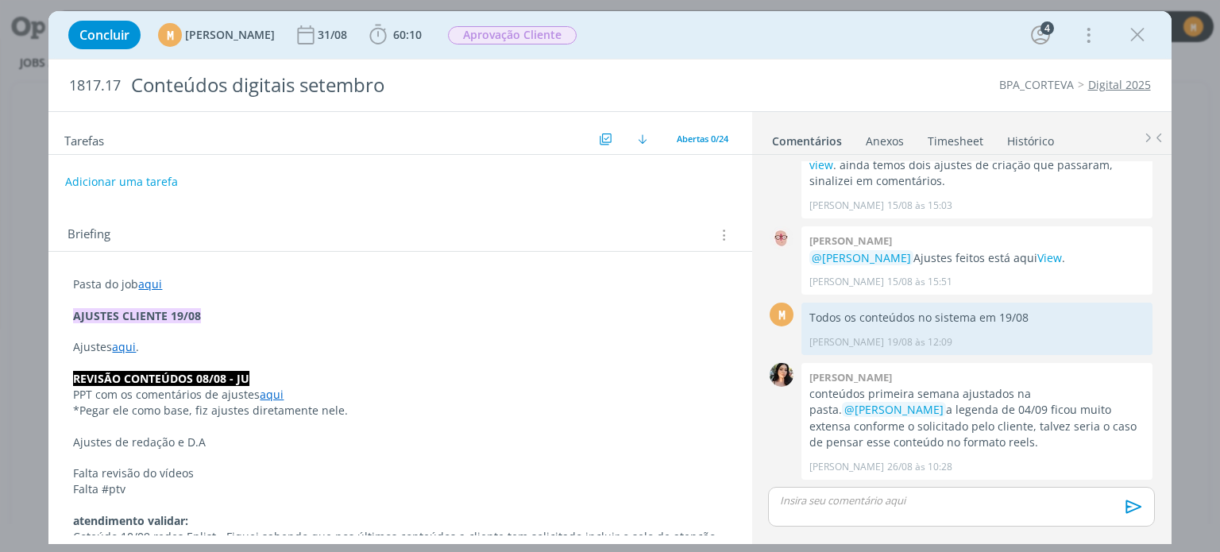
click at [154, 279] on link "aqui" at bounding box center [150, 283] width 24 height 15
click at [163, 310] on link "[URL][DOMAIN_NAME]" at bounding box center [177, 314] width 120 height 21
